Goal: Information Seeking & Learning: Find specific fact

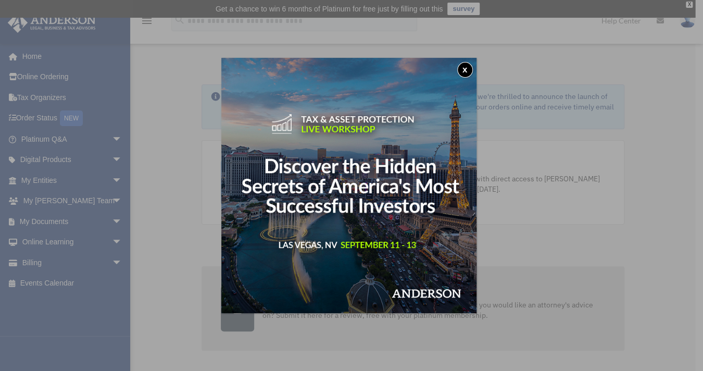
click at [505, 274] on div "x" at bounding box center [351, 185] width 703 height 371
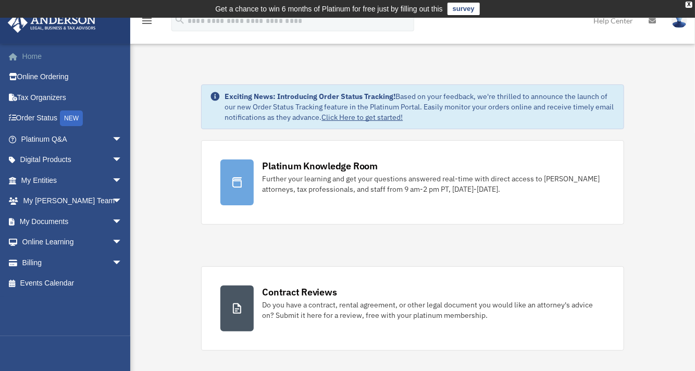
drag, startPoint x: 57, startPoint y: 57, endPoint x: 59, endPoint y: 65, distance: 8.1
click at [57, 57] on link "Home" at bounding box center [72, 56] width 131 height 21
click at [66, 222] on link "My Documents arrow_drop_down" at bounding box center [72, 221] width 131 height 21
click at [65, 220] on link "My Documents arrow_drop_down" at bounding box center [72, 221] width 131 height 21
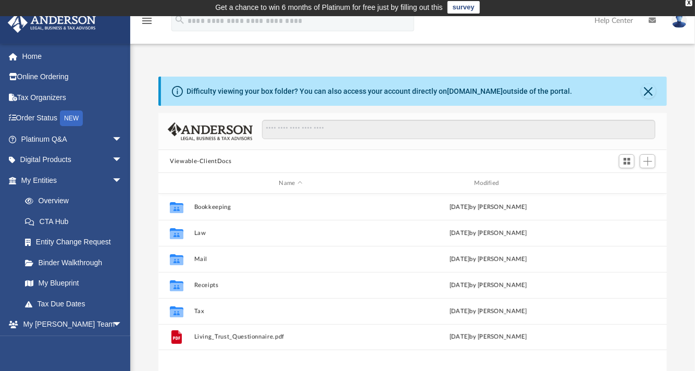
scroll to position [1, 0]
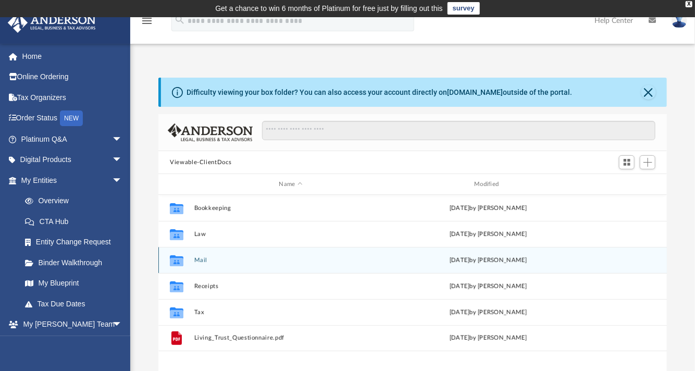
click at [181, 258] on icon "grid" at bounding box center [177, 261] width 14 height 8
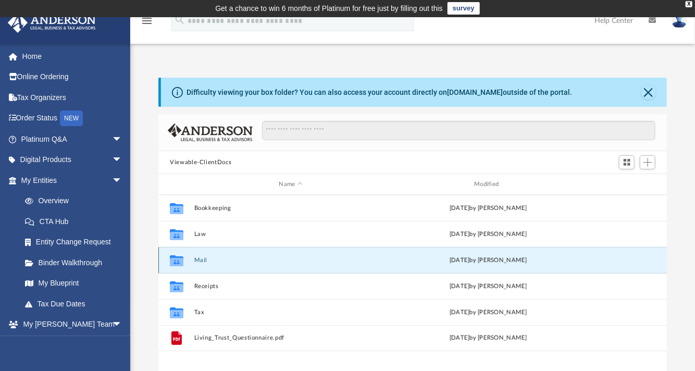
click at [181, 258] on icon "grid" at bounding box center [177, 261] width 14 height 8
click at [444, 256] on div "Sat Jun 22 2024 by Charles Rogler" at bounding box center [488, 260] width 193 height 9
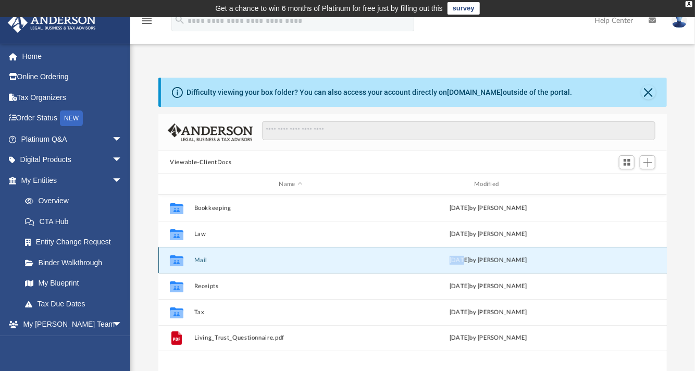
click at [405, 265] on div "Collaborated Folder Mail Sat Jun 22 2024 by Charles Rogler" at bounding box center [412, 260] width 508 height 26
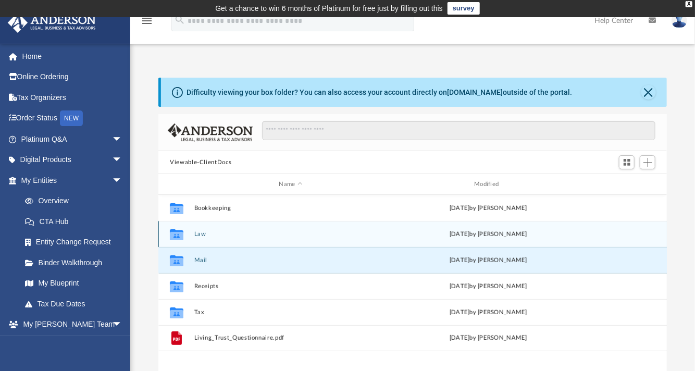
click at [398, 237] on div "Wed Aug 27 2025 by Jordan Baldwin" at bounding box center [488, 234] width 193 height 9
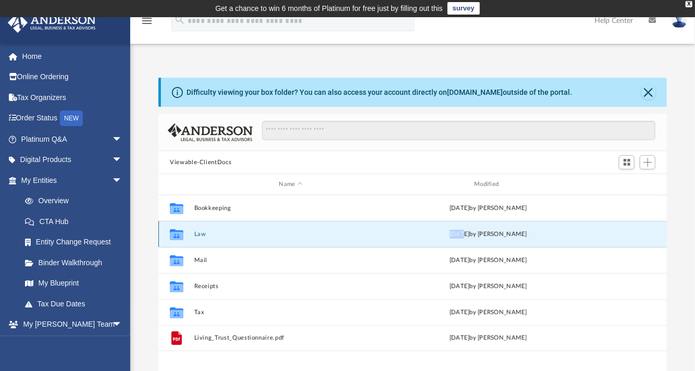
click at [398, 237] on div "Wed Aug 27 2025 by Jordan Baldwin" at bounding box center [488, 234] width 193 height 9
click at [379, 234] on button "Law" at bounding box center [290, 234] width 193 height 7
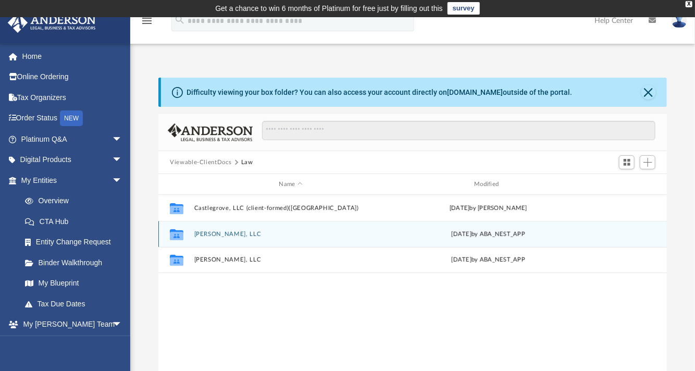
click at [382, 240] on div "Collaborated Folder Ellie Brown, LLC Tue Jul 22 2025 by ABA_NEST_APP" at bounding box center [412, 234] width 508 height 26
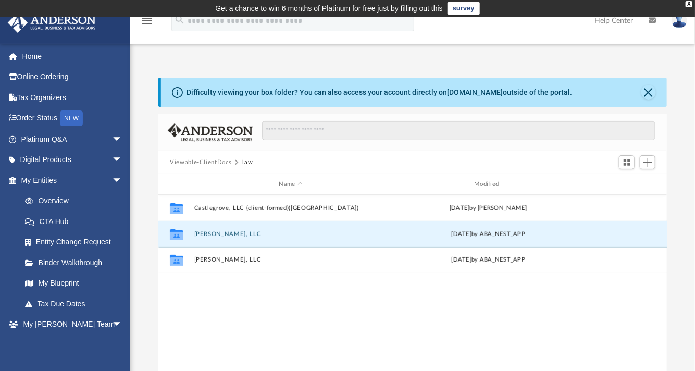
click at [385, 324] on div "Collaborated Folder Castlegrove, LLC (client-formed)(WA) Wed Aug 27 2025 by Jor…" at bounding box center [412, 303] width 508 height 216
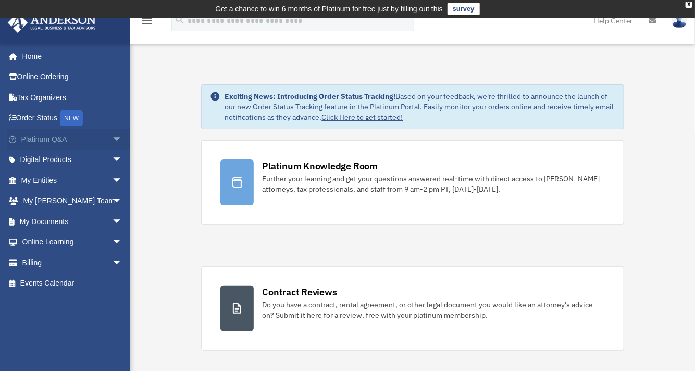
click at [52, 135] on link "Platinum Q&A arrow_drop_down" at bounding box center [72, 139] width 131 height 21
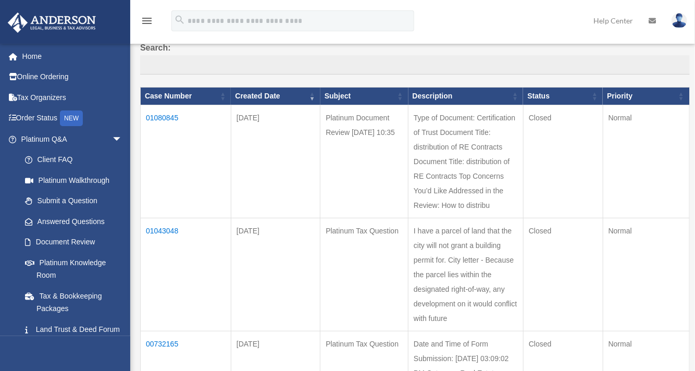
scroll to position [105, 0]
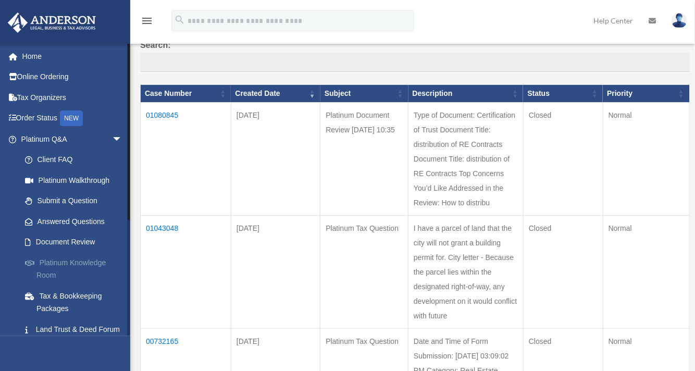
click at [73, 261] on link "Platinum Knowledge Room" at bounding box center [76, 268] width 123 height 33
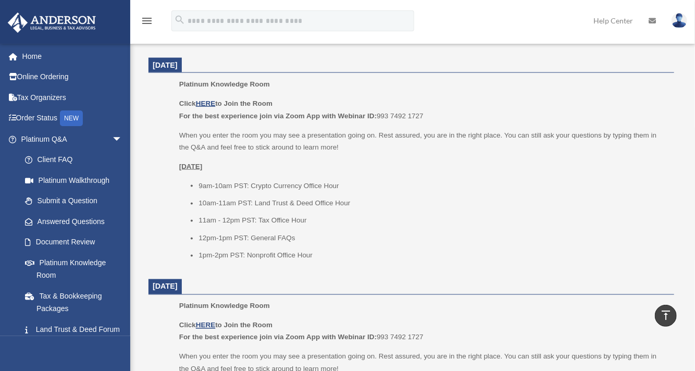
scroll to position [603, 0]
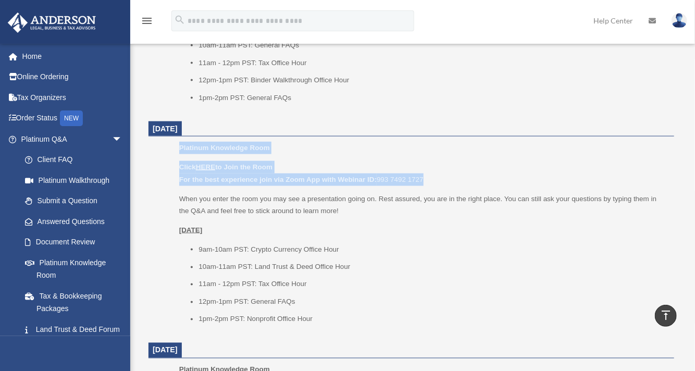
drag, startPoint x: 693, startPoint y: 180, endPoint x: 684, endPoint y: 132, distance: 48.2
click at [684, 132] on div "Platinum Knowledge Room date_range Published on Last updated July 1, 2025 Novem…" at bounding box center [412, 240] width 564 height 1570
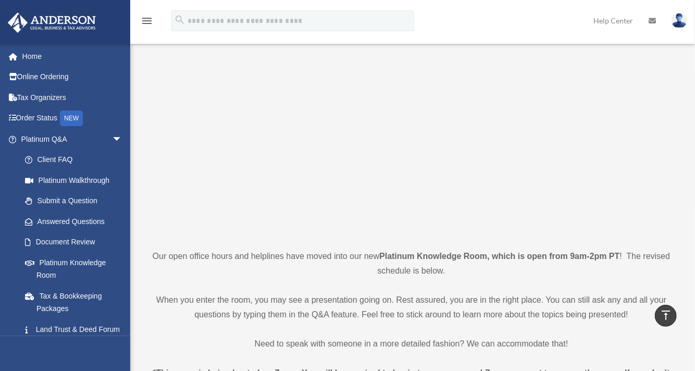
scroll to position [52, 0]
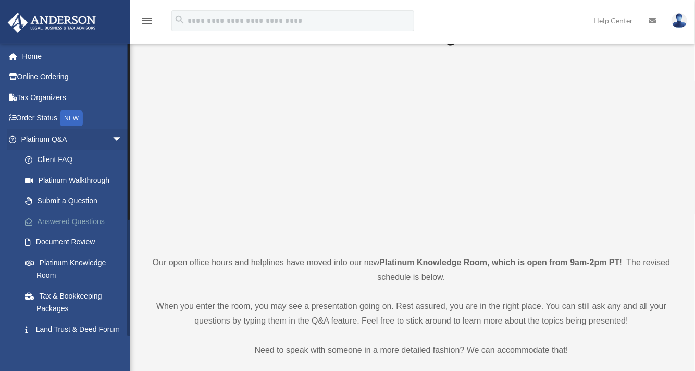
click at [83, 218] on link "Answered Questions" at bounding box center [76, 221] width 123 height 21
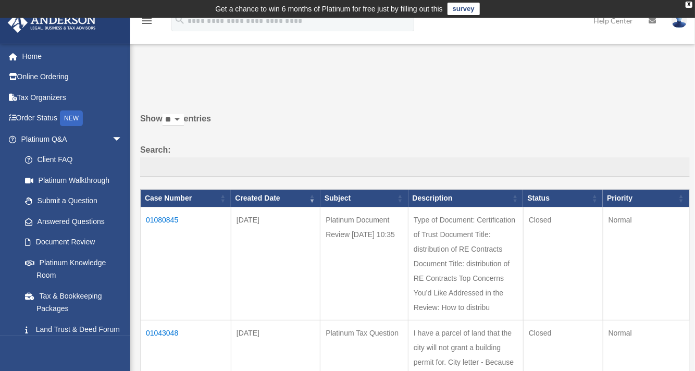
click at [160, 217] on td "01080845" at bounding box center [186, 263] width 91 height 113
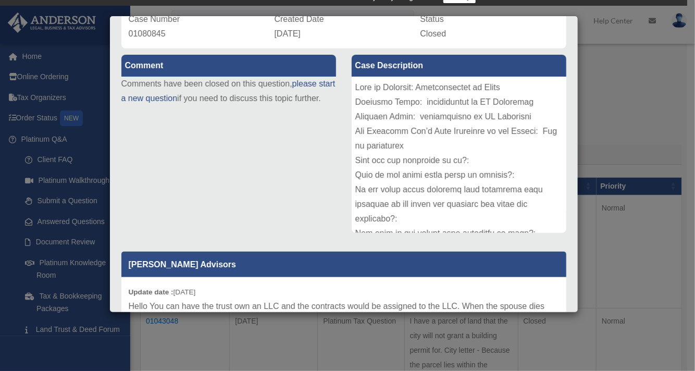
scroll to position [91, 0]
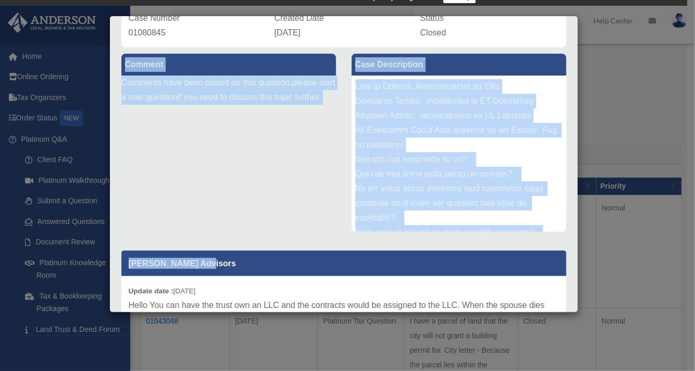
drag, startPoint x: 569, startPoint y: 177, endPoint x: 557, endPoint y: 253, distance: 76.9
click at [557, 253] on div "Case Detail × Platinum Document Review [DATE] 10:35 Case Number 01080845 Create…" at bounding box center [343, 164] width 469 height 297
click at [558, 185] on div "Case Description" at bounding box center [459, 143] width 230 height 192
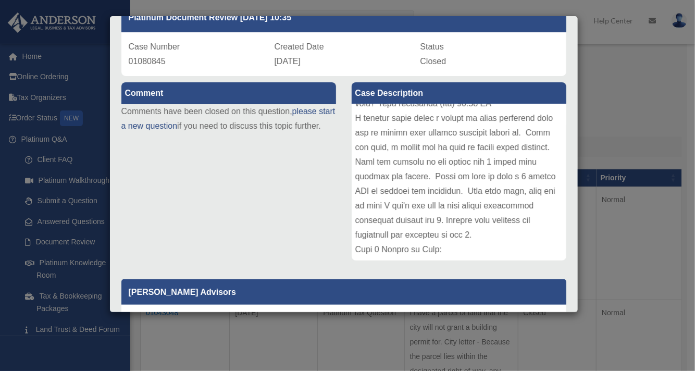
scroll to position [0, 0]
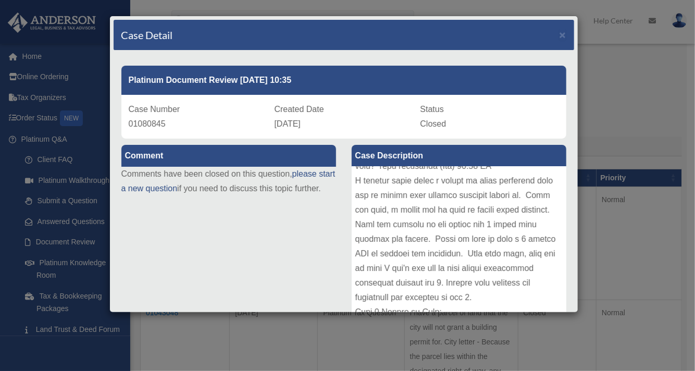
click at [504, 57] on div "Platinum Document Review [DATE] 10:35 Case Number 01080845 Created Date [DATE] …" at bounding box center [344, 251] width 460 height 401
click at [377, 35] on div "Case Detail ×" at bounding box center [344, 35] width 460 height 31
click at [559, 33] on span "×" at bounding box center [562, 35] width 7 height 12
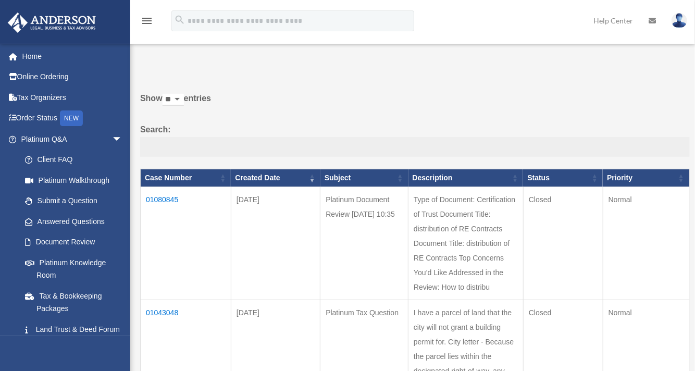
click at [414, 98] on label "Show ** ** ** *** entries" at bounding box center [414, 103] width 549 height 25
click at [184, 98] on select "** ** ** ***" at bounding box center [172, 100] width 21 height 12
